Goal: Task Accomplishment & Management: Manage account settings

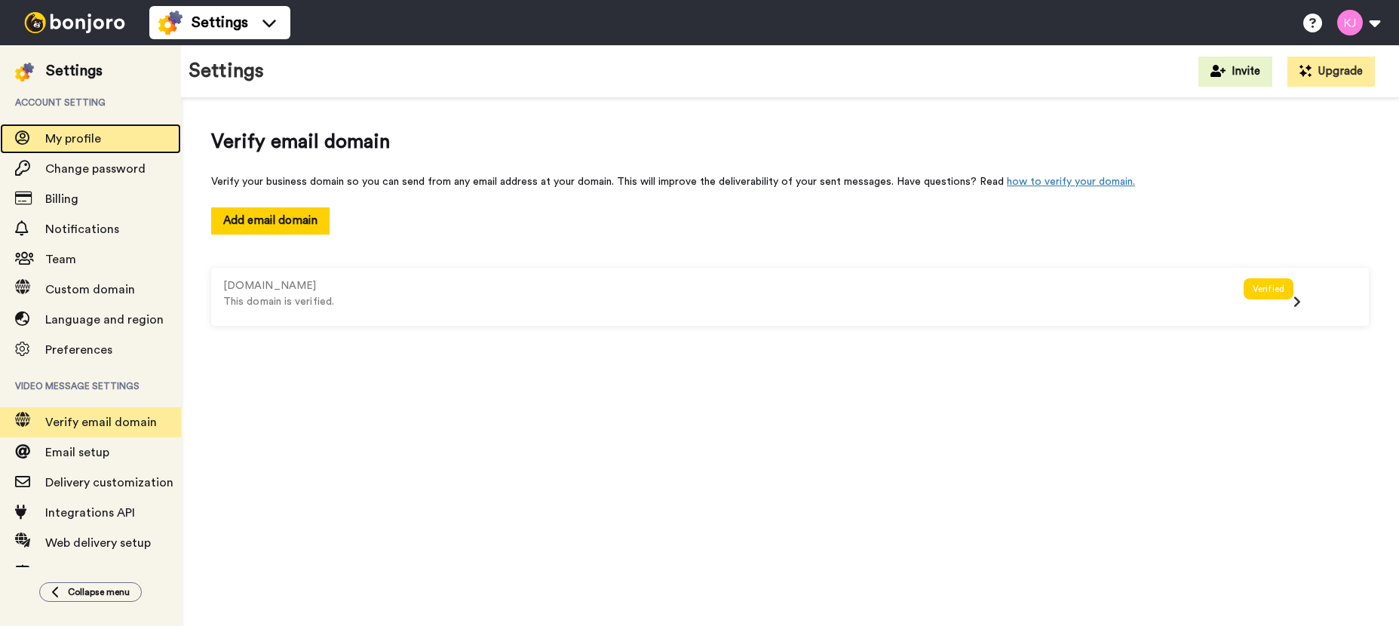
click at [66, 138] on span "My profile" at bounding box center [73, 139] width 56 height 12
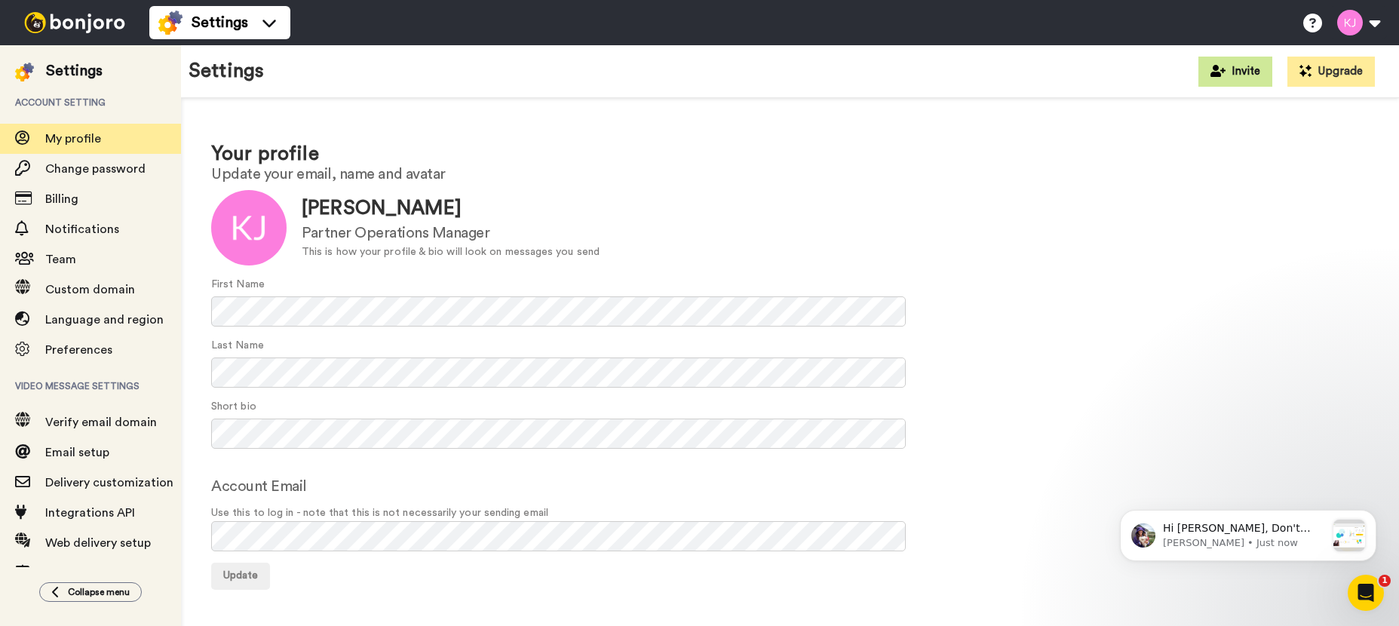
click at [1237, 66] on button "Invite" at bounding box center [1236, 72] width 74 height 30
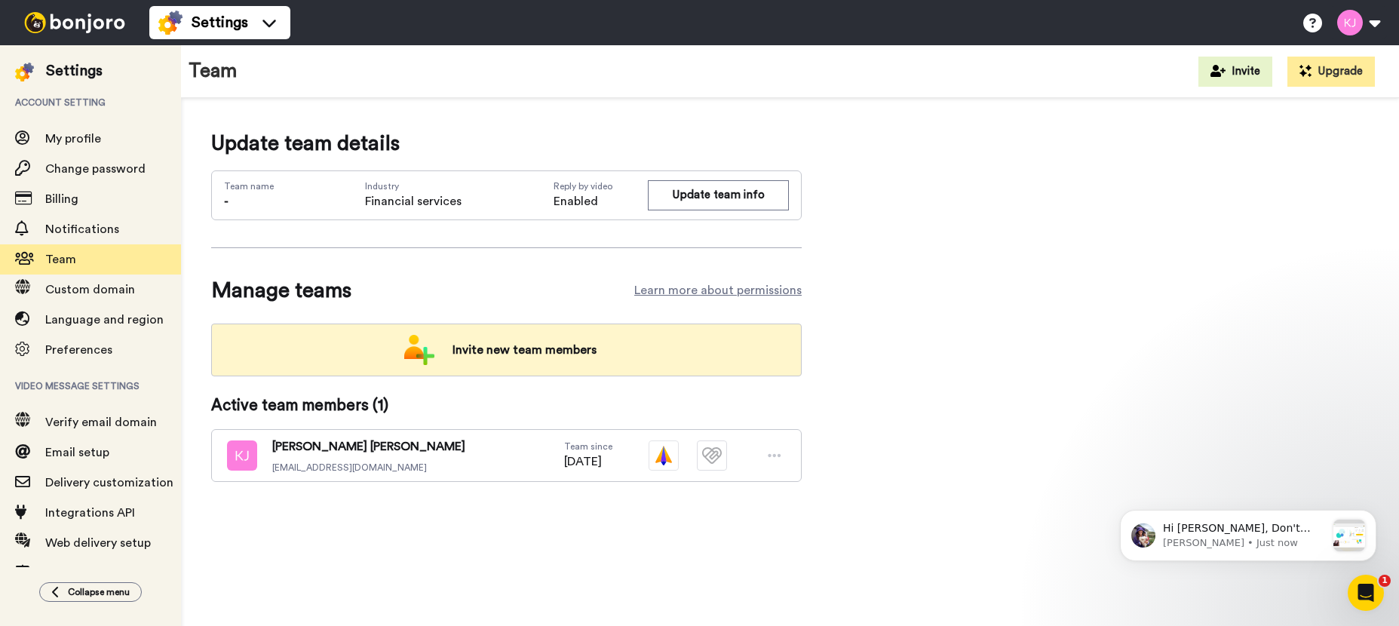
click at [545, 351] on span "Invite new team members" at bounding box center [524, 350] width 168 height 30
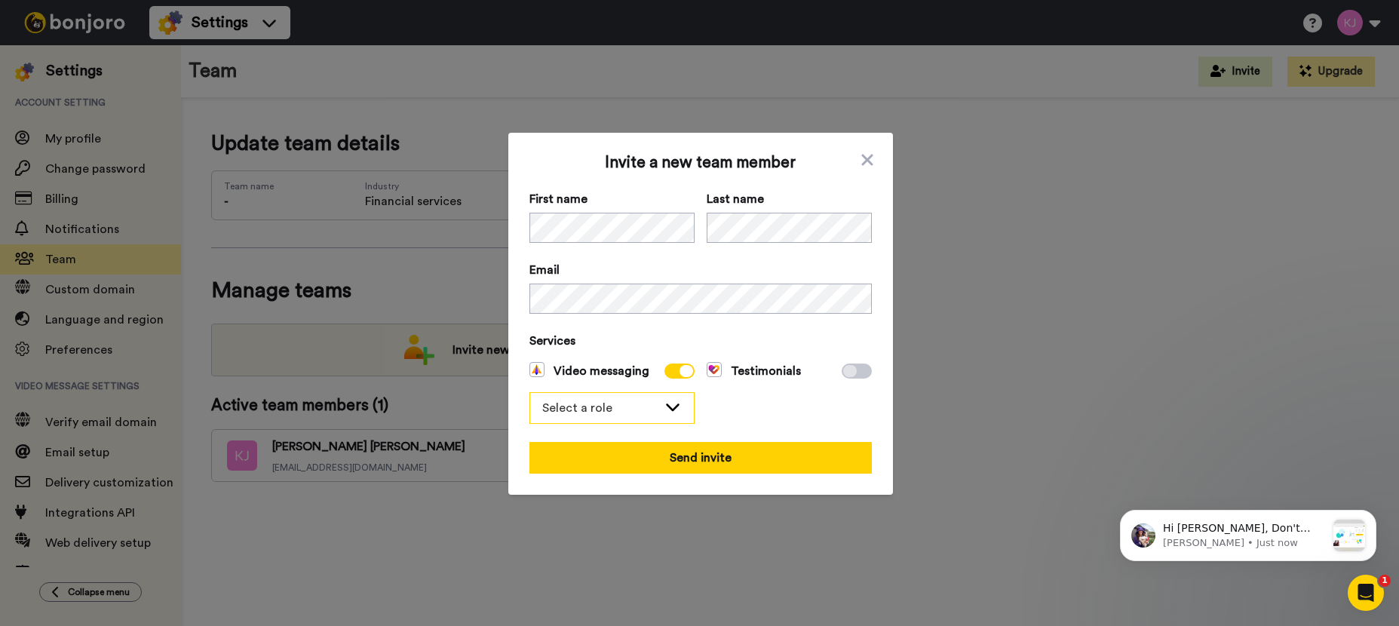
click at [669, 399] on icon at bounding box center [673, 406] width 18 height 15
click at [611, 437] on li "Admin" at bounding box center [611, 440] width 165 height 24
click at [769, 406] on div "Testimonials" at bounding box center [789, 393] width 165 height 62
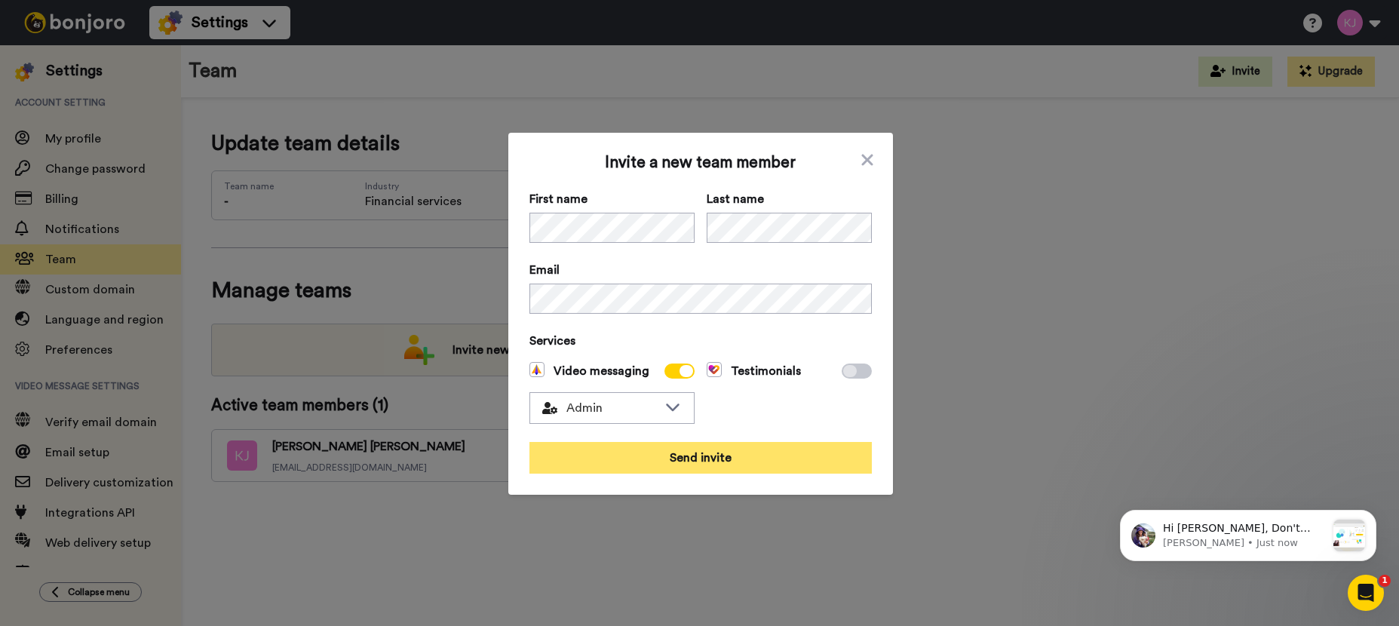
click at [707, 459] on button "Send invite" at bounding box center [700, 458] width 342 height 32
